Goal: Browse casually

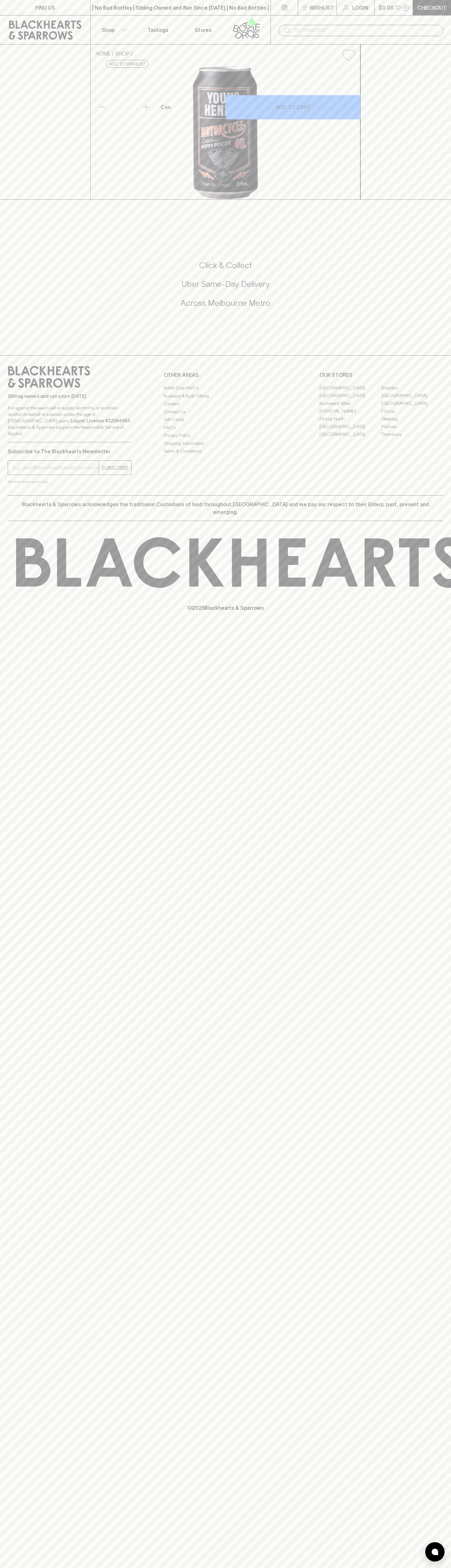
click at [422, 495] on div "Sibling owned and run since 2006 It is against the law to sell or supply alcoho…" at bounding box center [226, 425] width 451 height 140
click at [203, 1567] on html "FIND US | No Bad Bottles | Sibling Owned and Run Since 2006 | No Bad Bottles | …" at bounding box center [226, 784] width 451 height 1568
click at [23, 931] on div "FIND US | No Bad Bottles | Sibling Owned and Run Since 2006 | No Bad Bottles | …" at bounding box center [226, 784] width 451 height 1568
